Goal: Complete application form

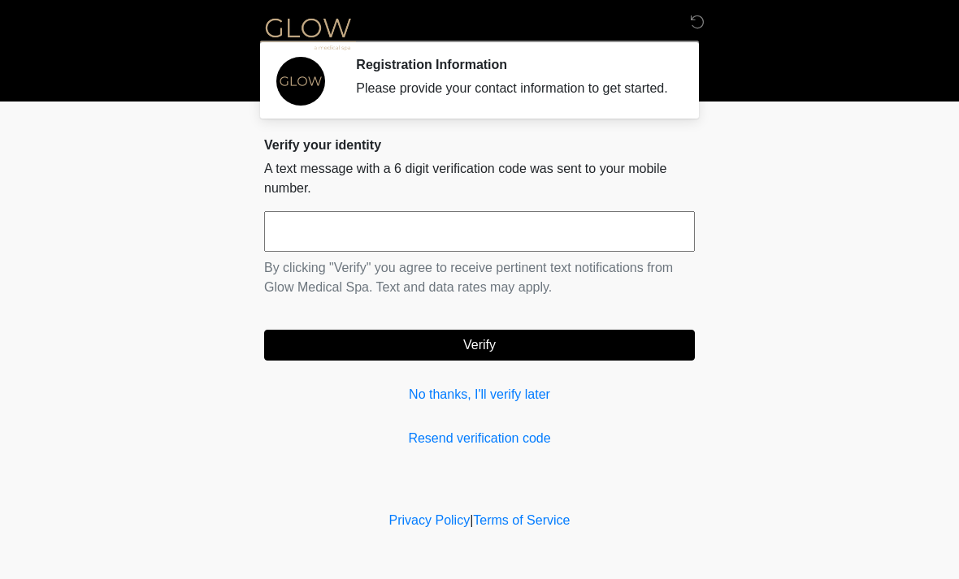
click at [347, 252] on input "text" at bounding box center [479, 231] width 431 height 41
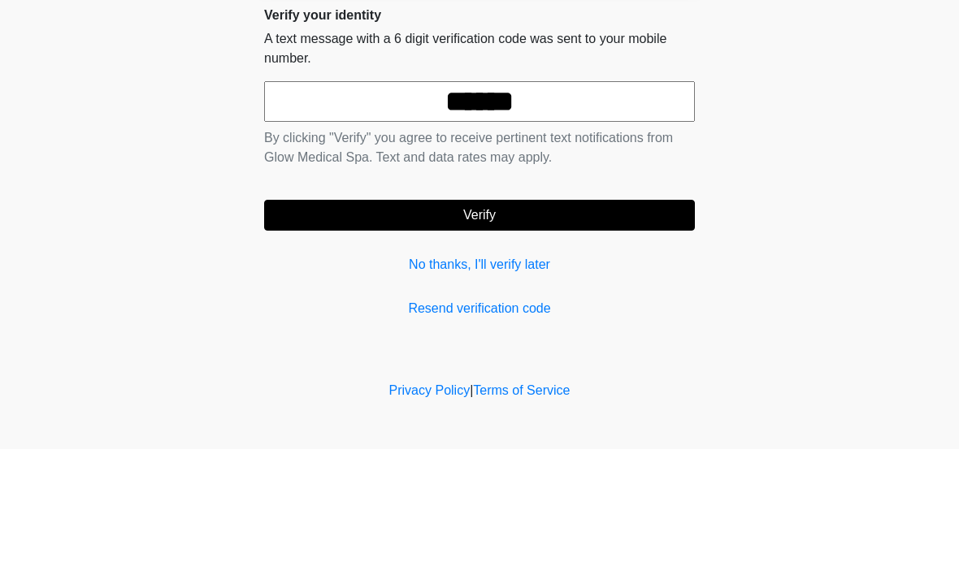
type input "******"
click at [501, 330] on button "Verify" at bounding box center [479, 345] width 431 height 31
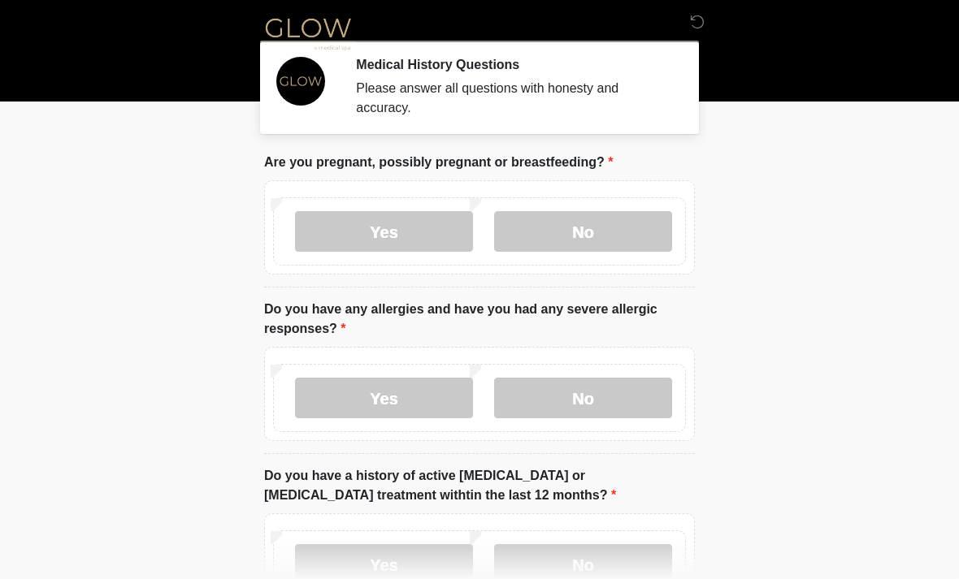
click at [596, 224] on label "No" at bounding box center [583, 231] width 178 height 41
click at [589, 400] on label "No" at bounding box center [583, 398] width 178 height 41
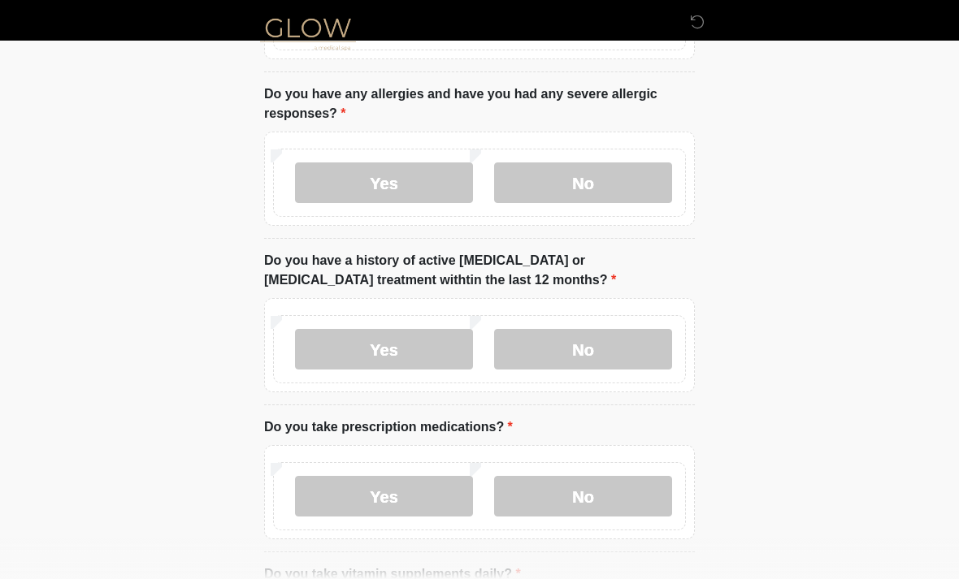
scroll to position [216, 0]
click at [584, 349] on label "No" at bounding box center [583, 348] width 178 height 41
click at [392, 489] on label "Yes" at bounding box center [384, 495] width 178 height 41
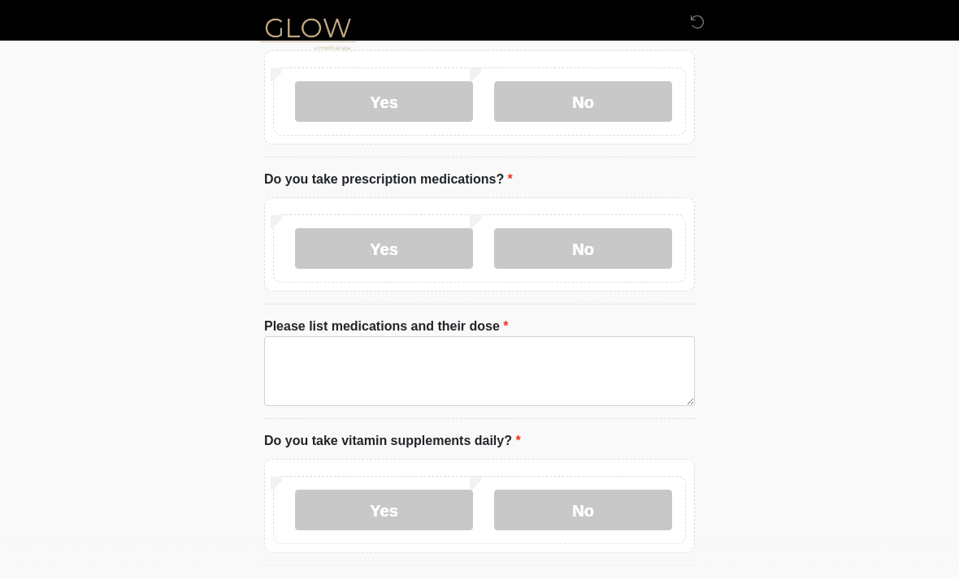
scroll to position [466, 0]
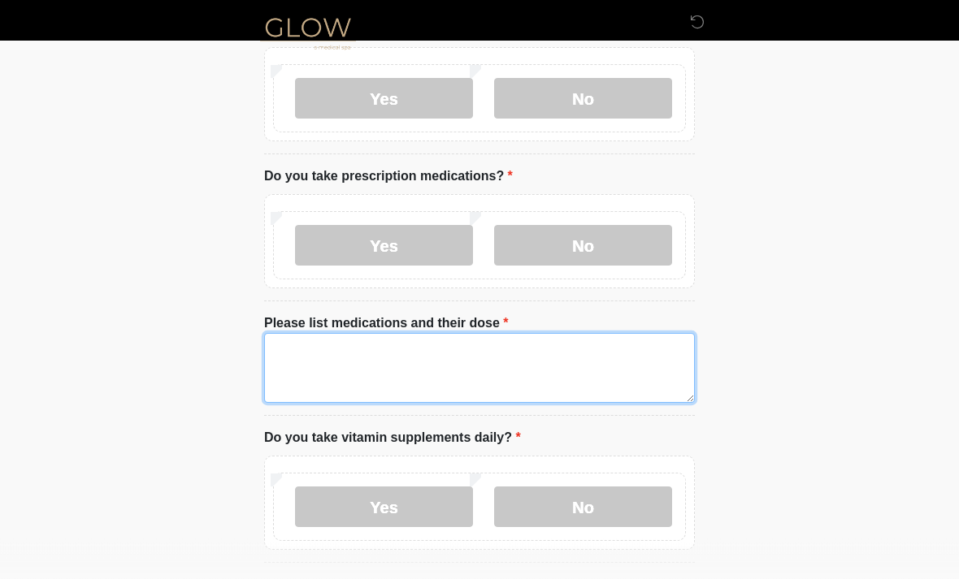
click at [290, 366] on textarea "Please list medications and their dose" at bounding box center [479, 369] width 431 height 70
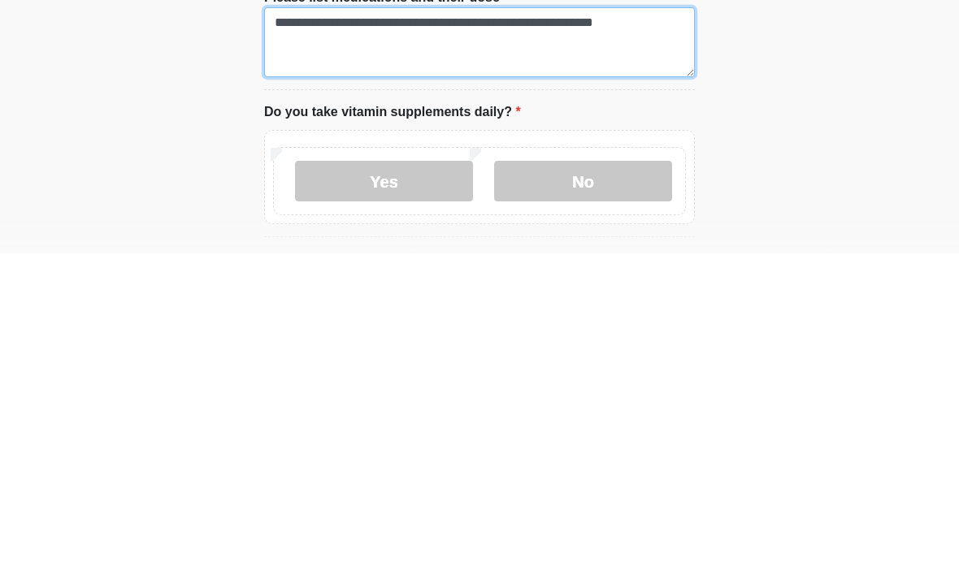
type textarea "**********"
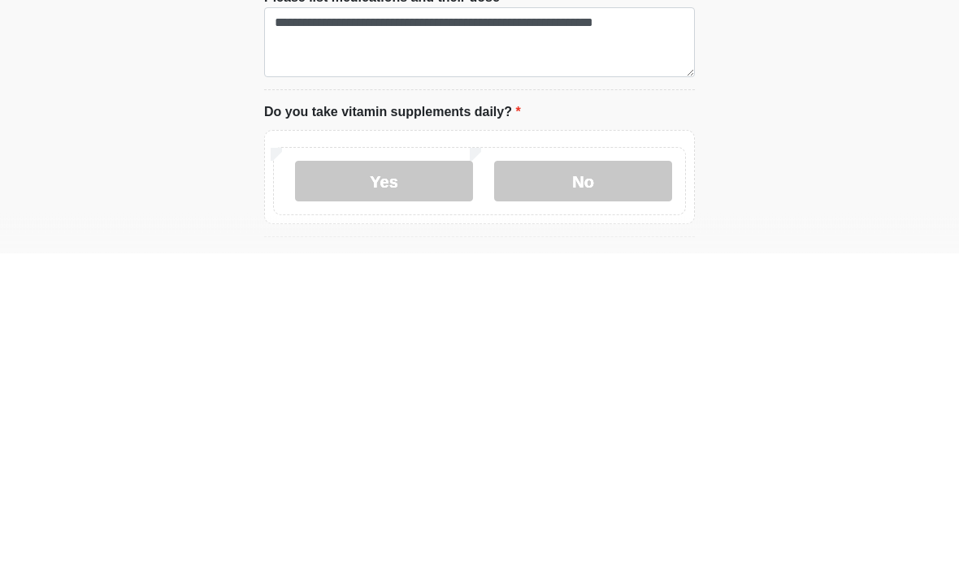
click at [423, 487] on label "Yes" at bounding box center [384, 507] width 178 height 41
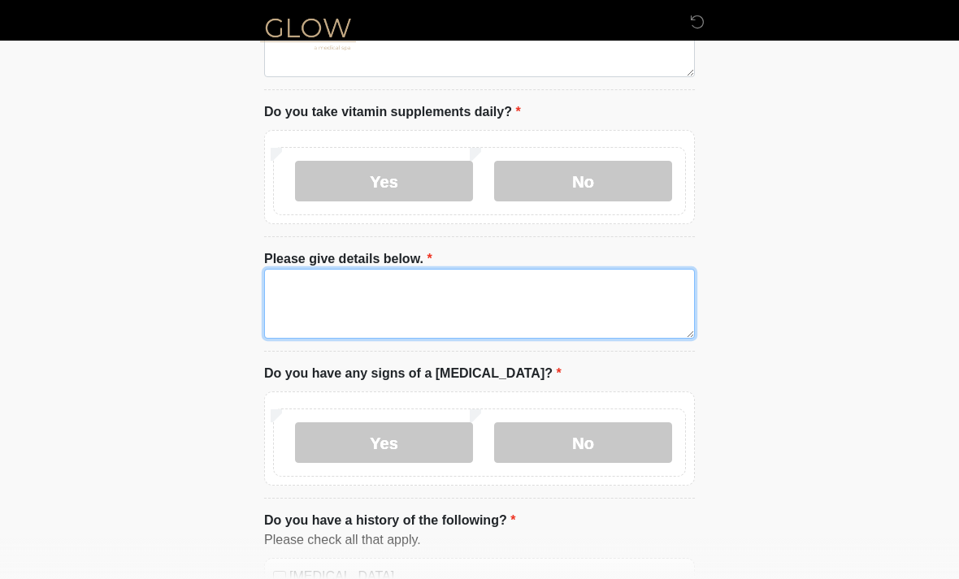
click at [312, 292] on textarea "Please give details below." at bounding box center [479, 304] width 431 height 70
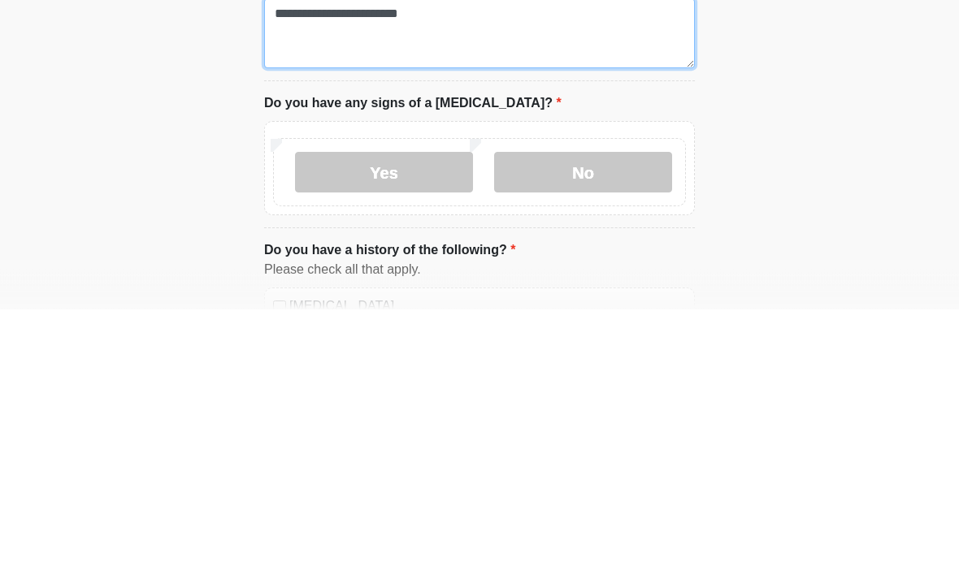
type textarea "**********"
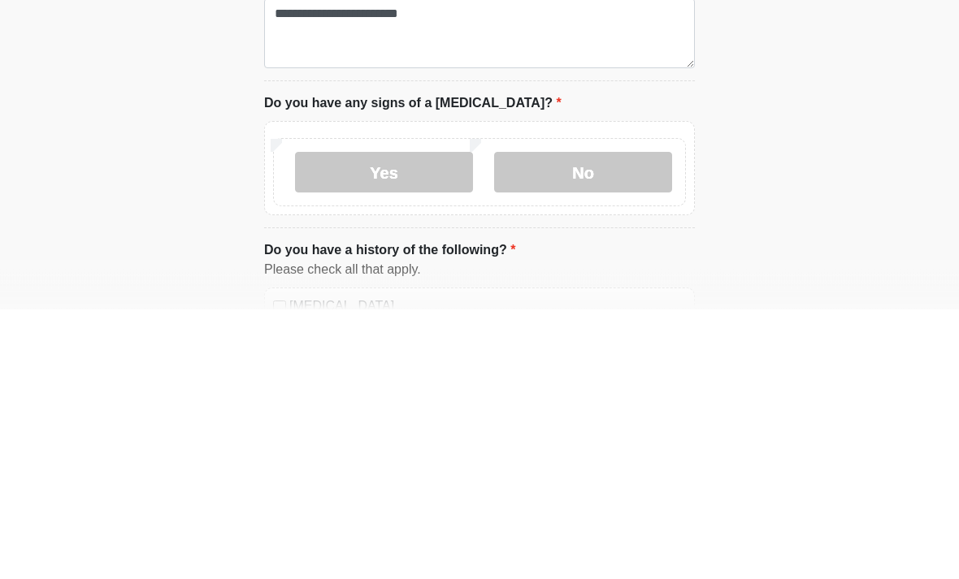
click at [587, 422] on label "No" at bounding box center [583, 442] width 178 height 41
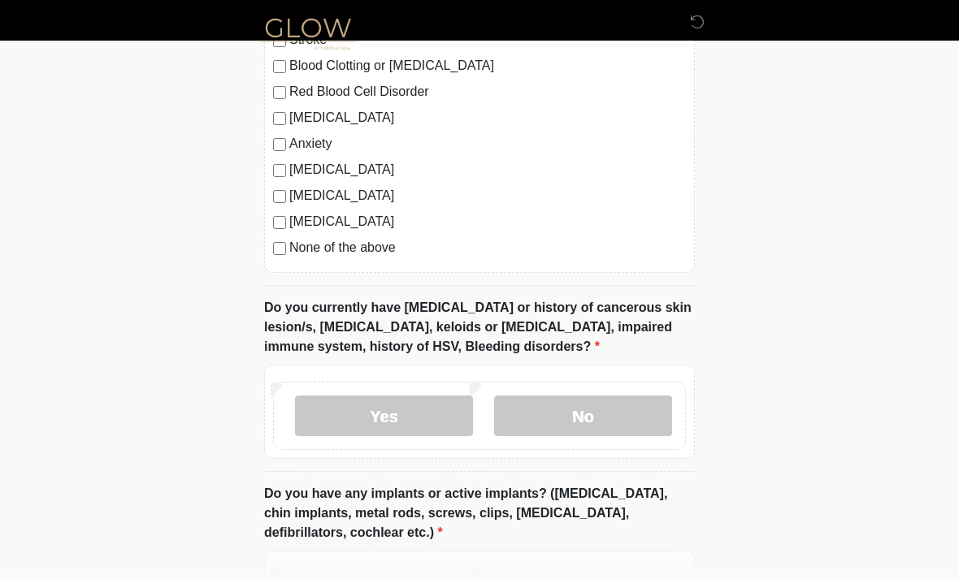
scroll to position [1406, 0]
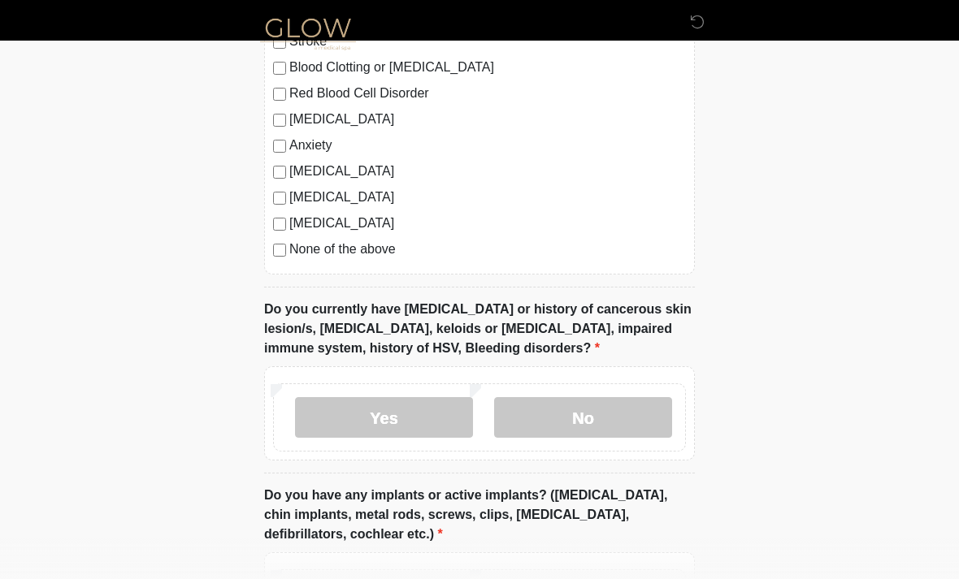
click at [590, 406] on label "No" at bounding box center [583, 417] width 178 height 41
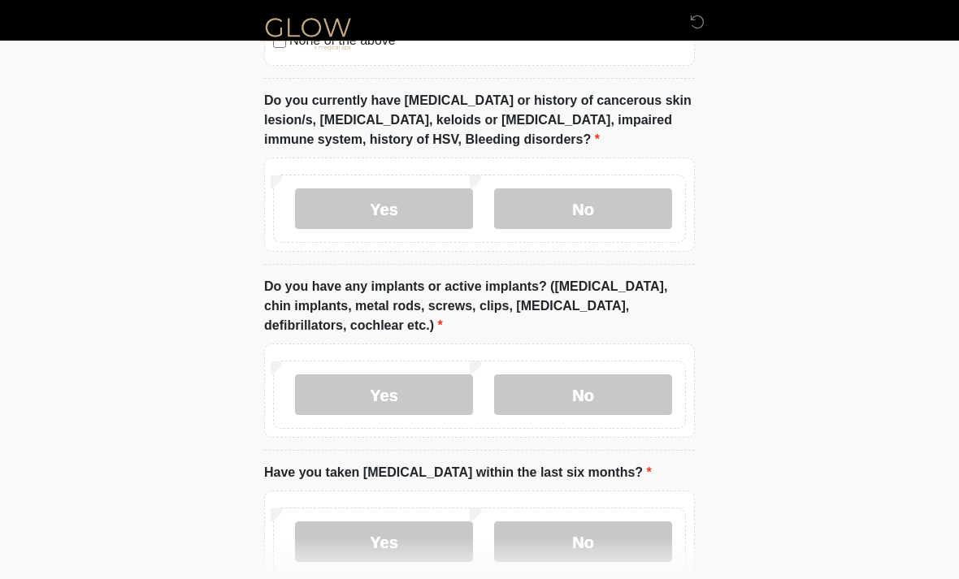
scroll to position [1632, 0]
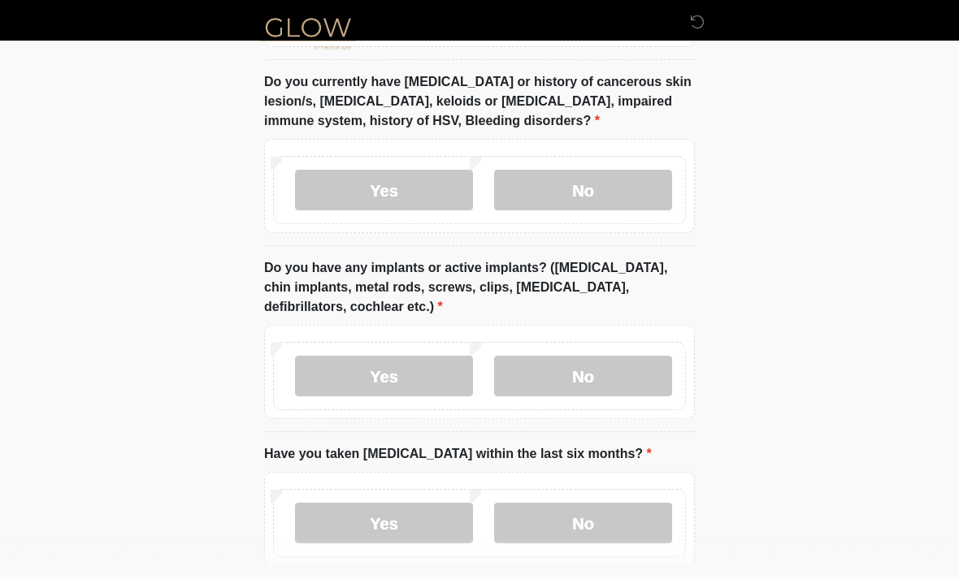
click at [385, 366] on label "Yes" at bounding box center [384, 377] width 178 height 41
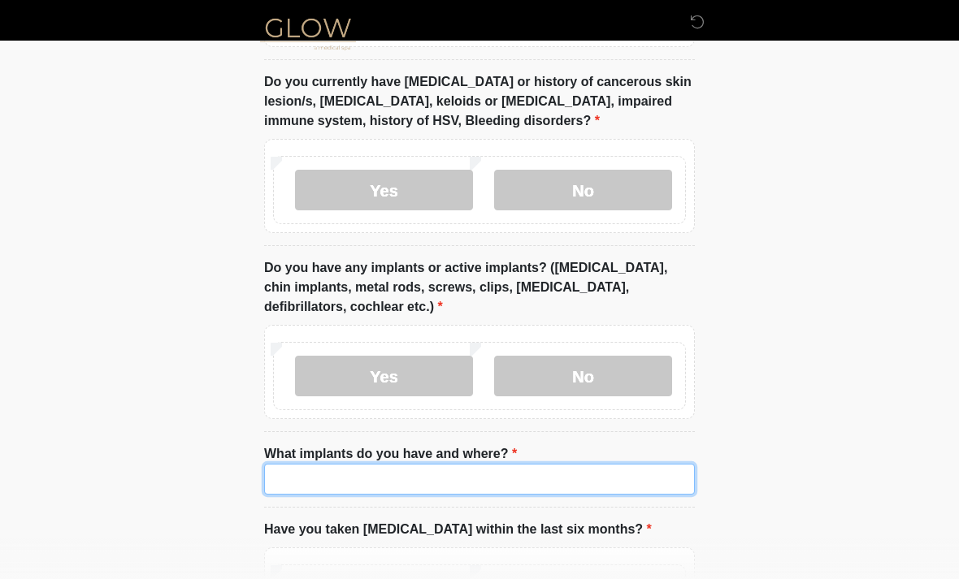
click at [322, 464] on input "What implants do you have and where?" at bounding box center [479, 479] width 431 height 31
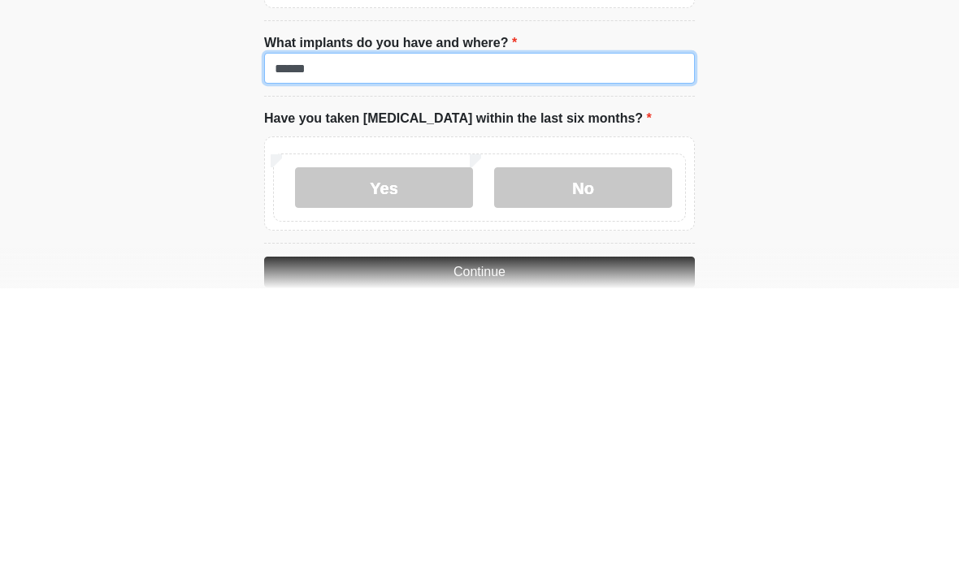
scroll to position [1757, 0]
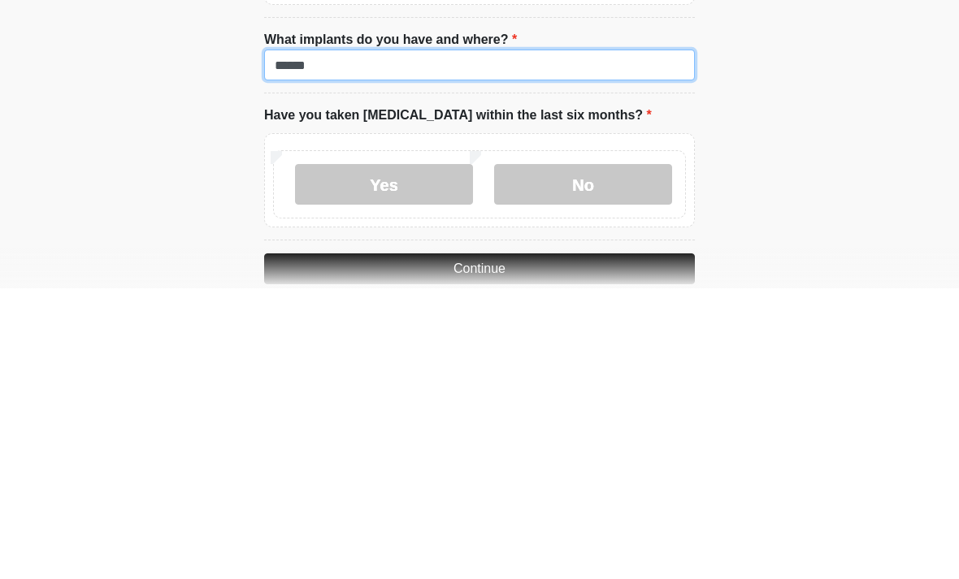
type input "******"
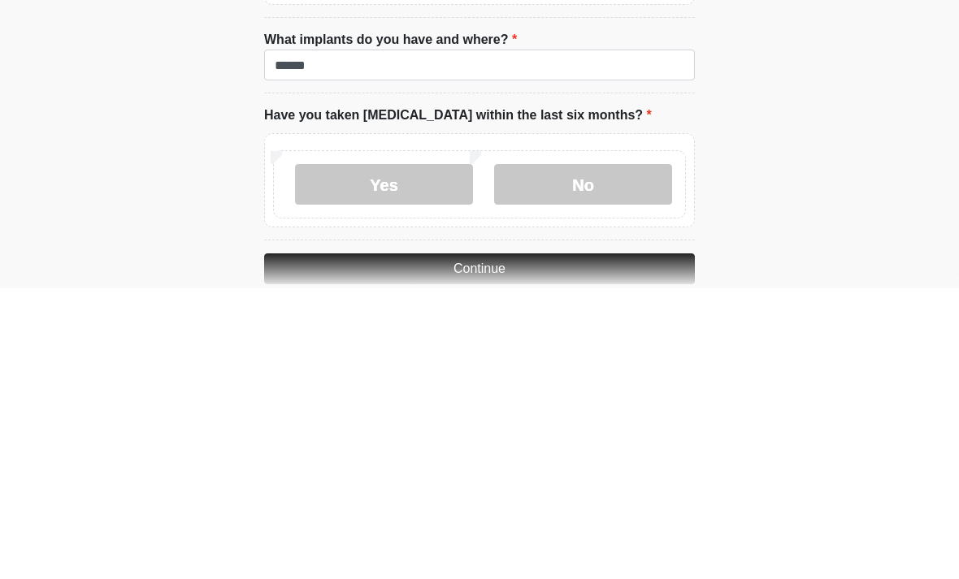
click at [587, 455] on label "No" at bounding box center [583, 475] width 178 height 41
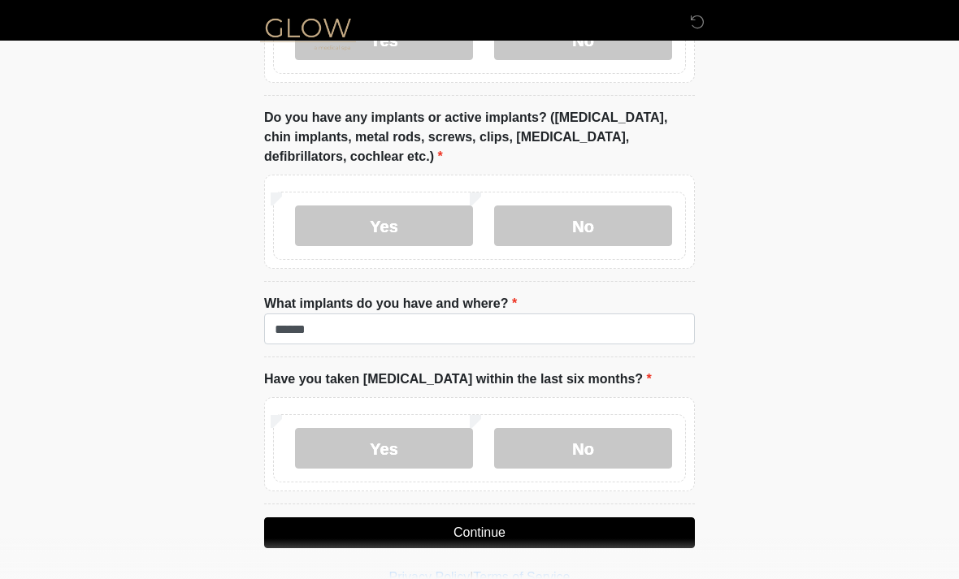
click at [483, 532] on button "Continue" at bounding box center [479, 533] width 431 height 31
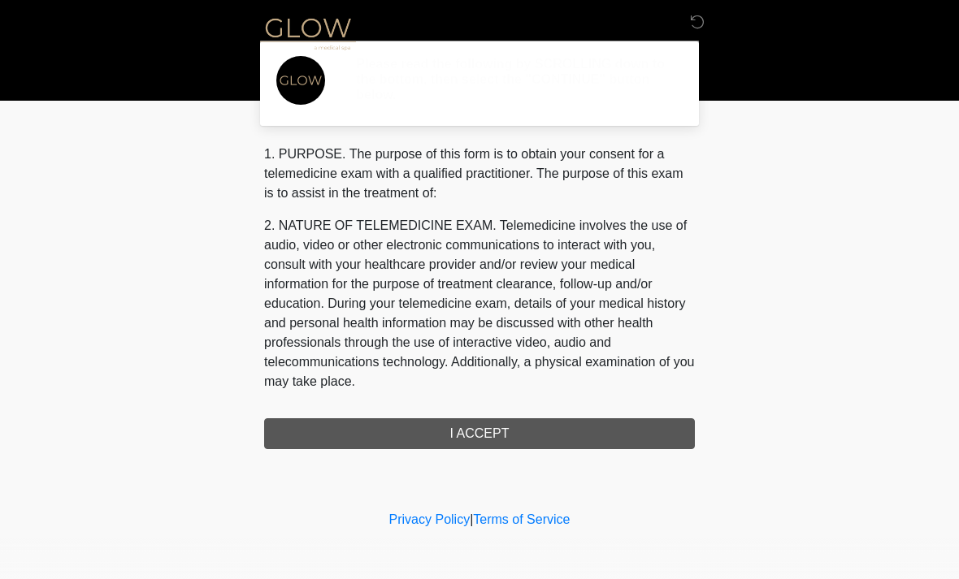
scroll to position [0, 0]
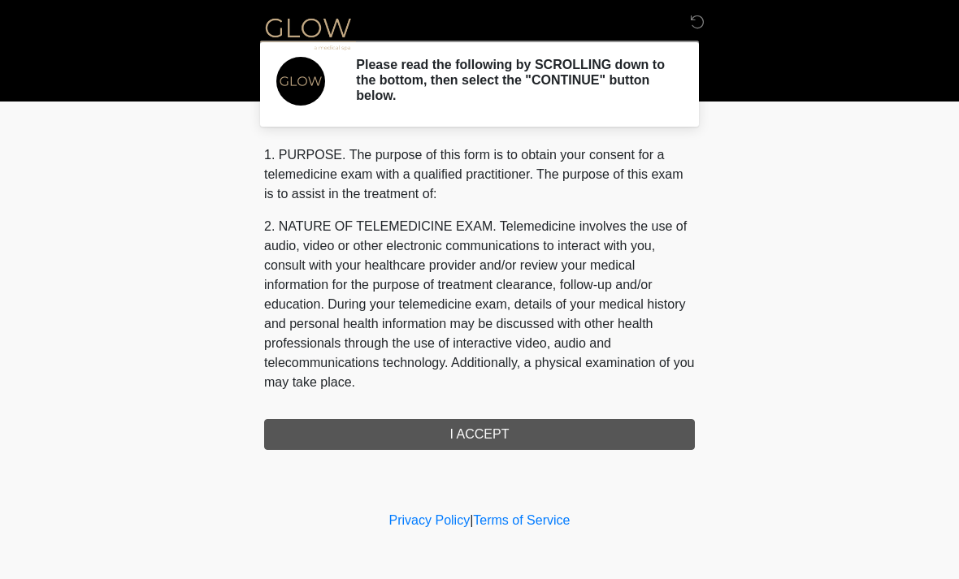
click at [472, 439] on div "1. PURPOSE. The purpose of this form is to obtain your consent for a telemedici…" at bounding box center [479, 297] width 431 height 305
click at [479, 435] on div "1. PURPOSE. The purpose of this form is to obtain your consent for a telemedici…" at bounding box center [479, 297] width 431 height 305
click at [481, 437] on div "1. PURPOSE. The purpose of this form is to obtain your consent for a telemedici…" at bounding box center [479, 297] width 431 height 305
click at [483, 442] on div "1. PURPOSE. The purpose of this form is to obtain your consent for a telemedici…" at bounding box center [479, 297] width 431 height 305
click at [485, 444] on div "1. PURPOSE. The purpose of this form is to obtain your consent for a telemedici…" at bounding box center [479, 297] width 431 height 305
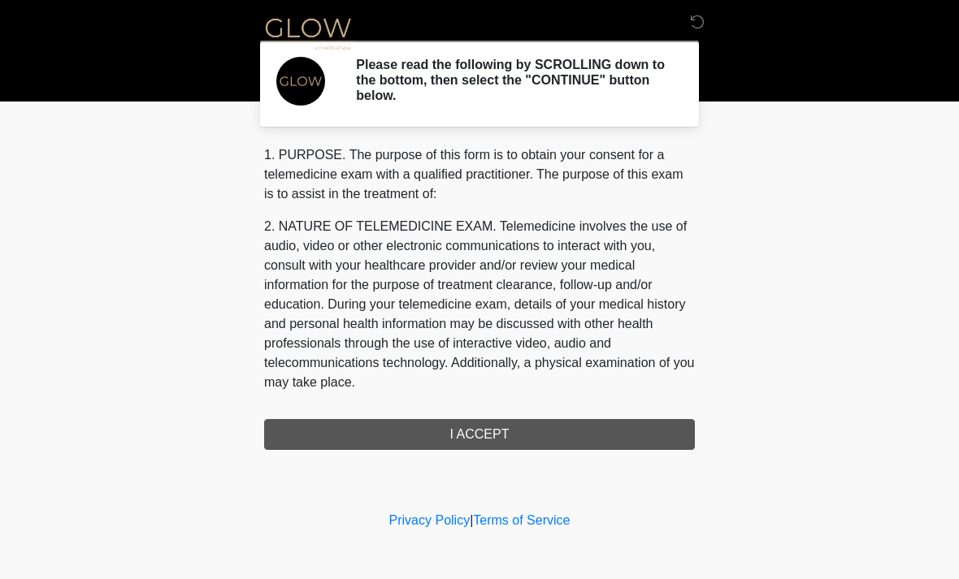
click at [485, 444] on div "1. PURPOSE. The purpose of this form is to obtain your consent for a telemedici…" at bounding box center [479, 297] width 431 height 305
click at [520, 435] on div "1. PURPOSE. The purpose of this form is to obtain your consent for a telemedici…" at bounding box center [479, 297] width 431 height 305
click at [498, 426] on div "1. PURPOSE. The purpose of this form is to obtain your consent for a telemedici…" at bounding box center [479, 297] width 431 height 305
click at [458, 440] on div "1. PURPOSE. The purpose of this form is to obtain your consent for a telemedici…" at bounding box center [479, 297] width 431 height 305
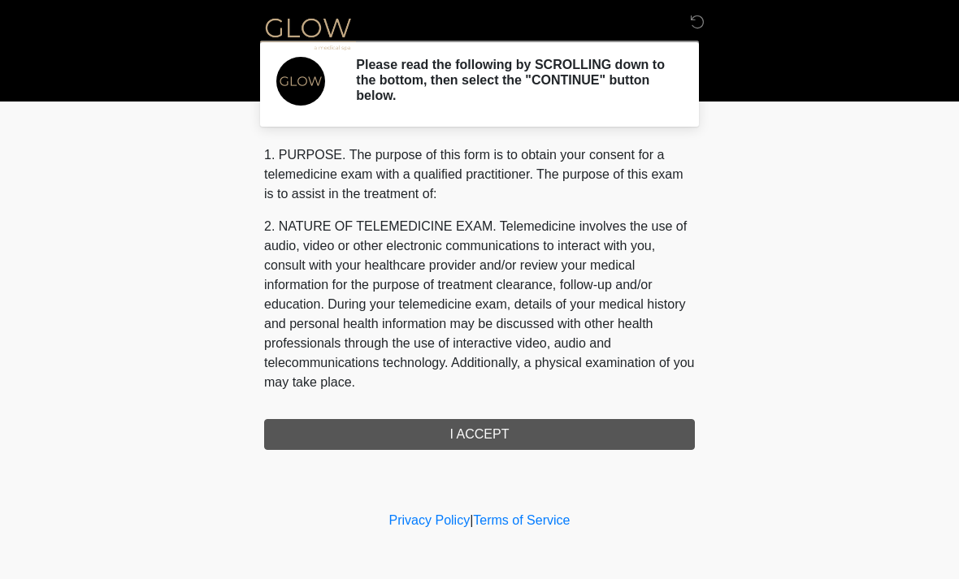
click at [455, 445] on div "1. PURPOSE. The purpose of this form is to obtain your consent for a telemedici…" at bounding box center [479, 297] width 431 height 305
click at [509, 445] on div "1. PURPOSE. The purpose of this form is to obtain your consent for a telemedici…" at bounding box center [479, 297] width 431 height 305
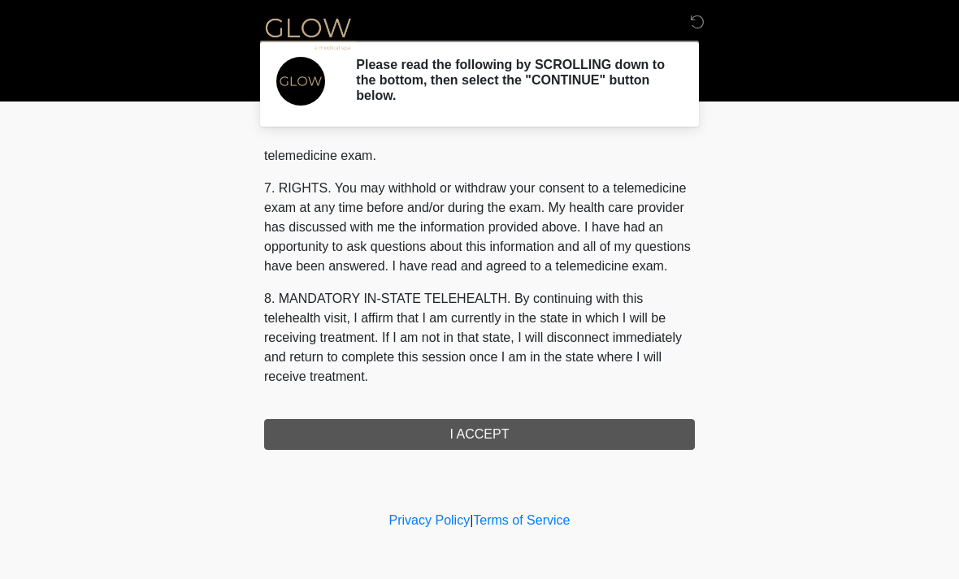
scroll to position [688, 0]
click at [446, 437] on button "I ACCEPT" at bounding box center [479, 434] width 431 height 31
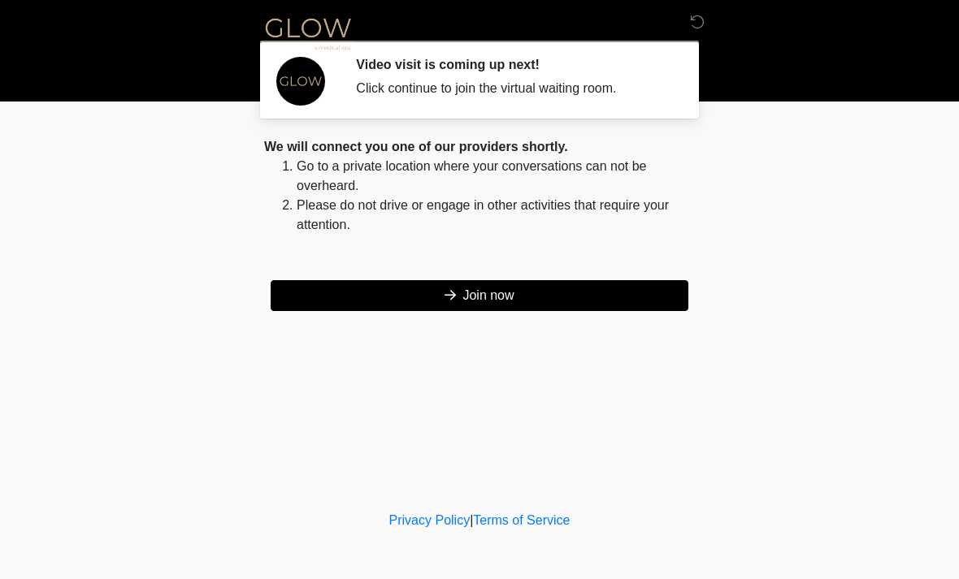
click at [532, 293] on button "Join now" at bounding box center [480, 295] width 418 height 31
